Goal: Transaction & Acquisition: Purchase product/service

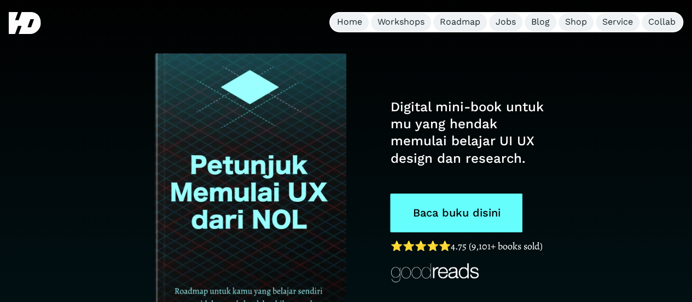
click at [452, 196] on link "Baca buku disini" at bounding box center [456, 212] width 132 height 39
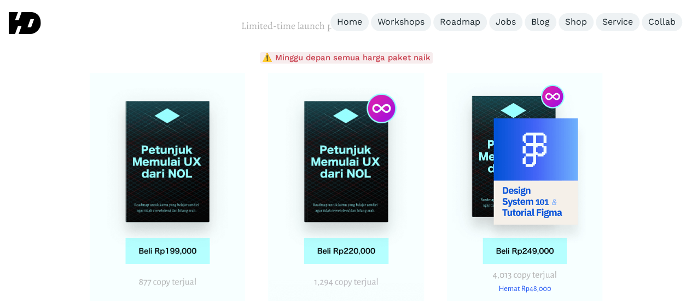
scroll to position [4003, 0]
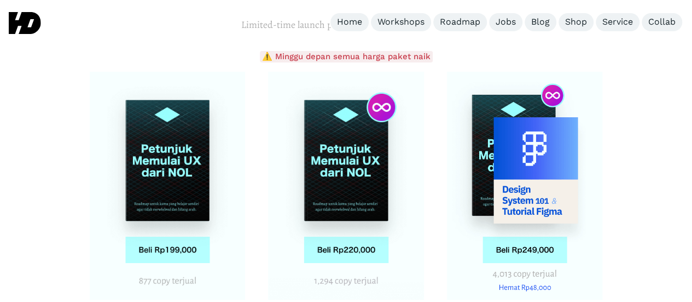
drag, startPoint x: 189, startPoint y: 255, endPoint x: 198, endPoint y: 257, distance: 8.9
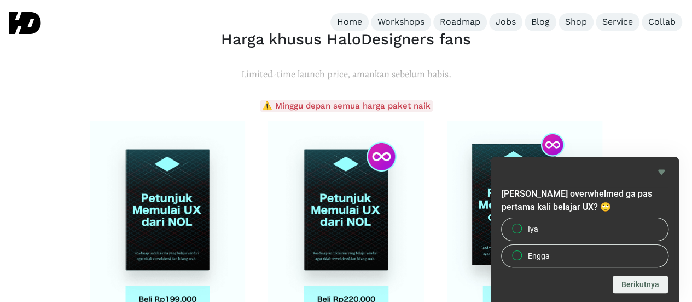
scroll to position [3955, 0]
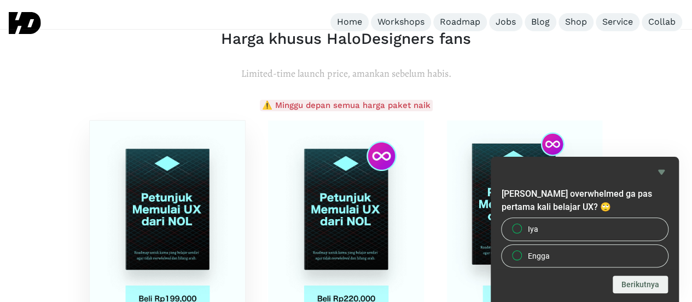
click at [136, 137] on img at bounding box center [168, 234] width 156 height 228
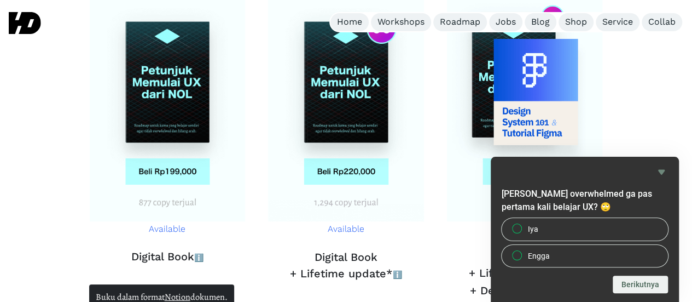
click at [199, 253] on span "ℹ️" at bounding box center [198, 257] width 9 height 9
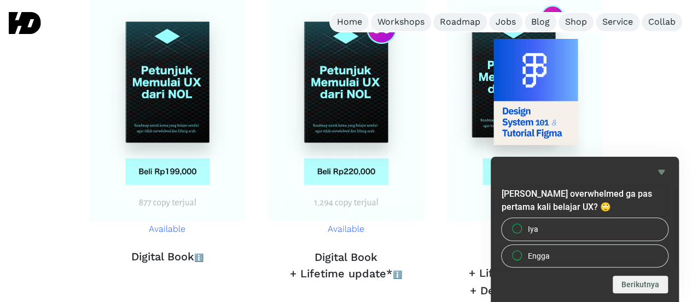
click at [670, 167] on div "[PERSON_NAME] overwhelmed ga pas pertama kali belajar UX? 🙄 Iya Engga Berikutnya" at bounding box center [585, 229] width 188 height 145
click at [662, 167] on icon "Hide survey" at bounding box center [661, 171] width 13 height 13
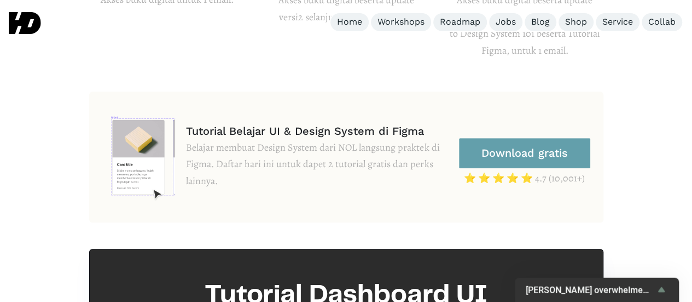
scroll to position [4417, 0]
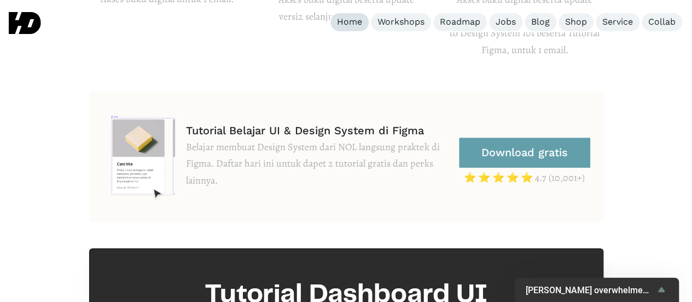
click at [355, 22] on div "Home" at bounding box center [349, 21] width 25 height 11
